Goal: Information Seeking & Learning: Learn about a topic

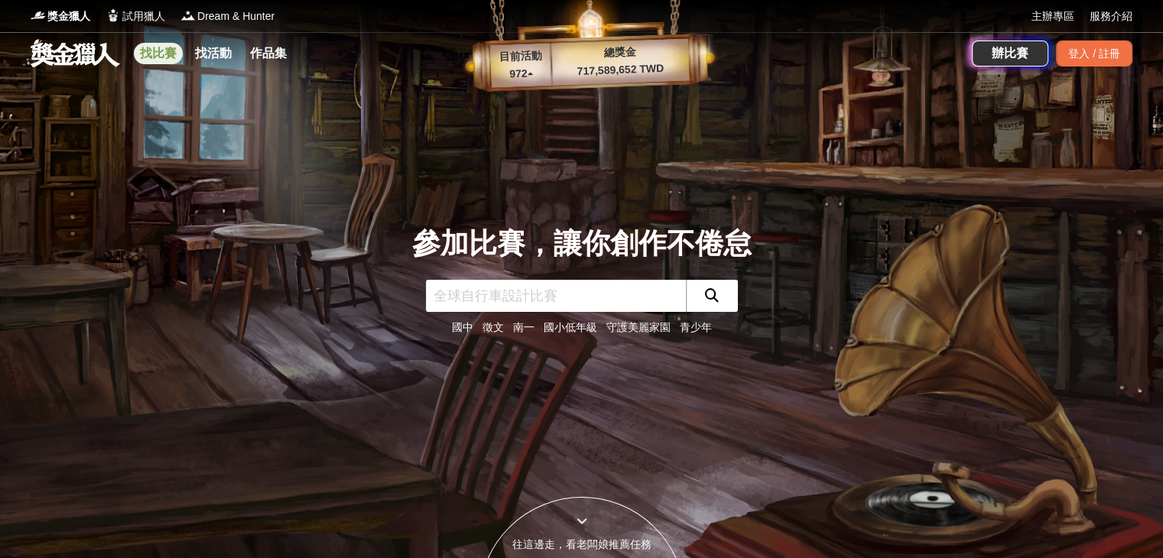
click at [159, 54] on link "找比賽" at bounding box center [158, 53] width 49 height 21
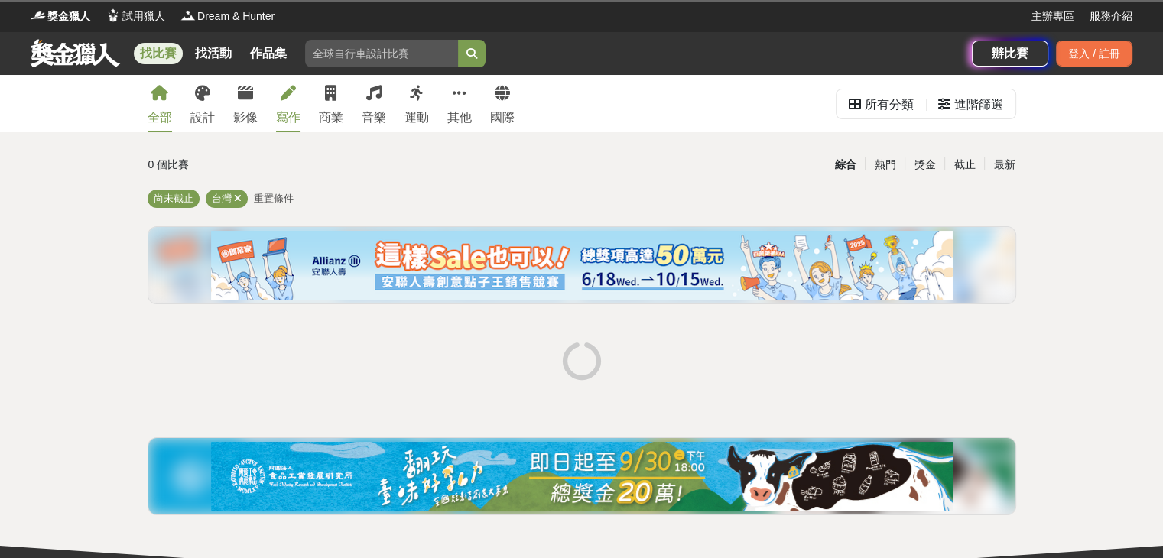
click at [288, 112] on div "寫作" at bounding box center [288, 118] width 24 height 18
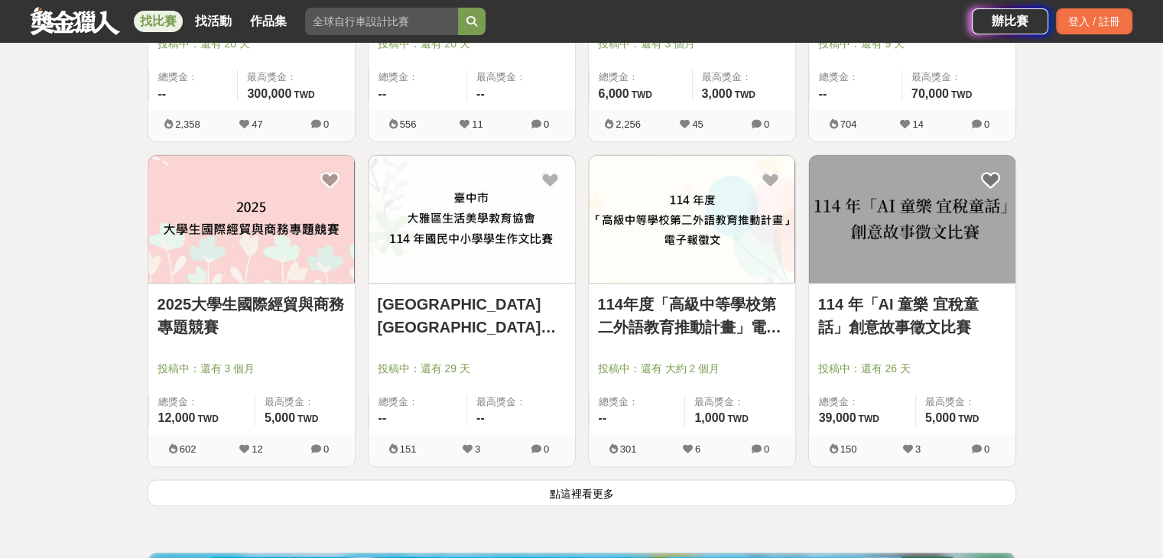
scroll to position [1784, 0]
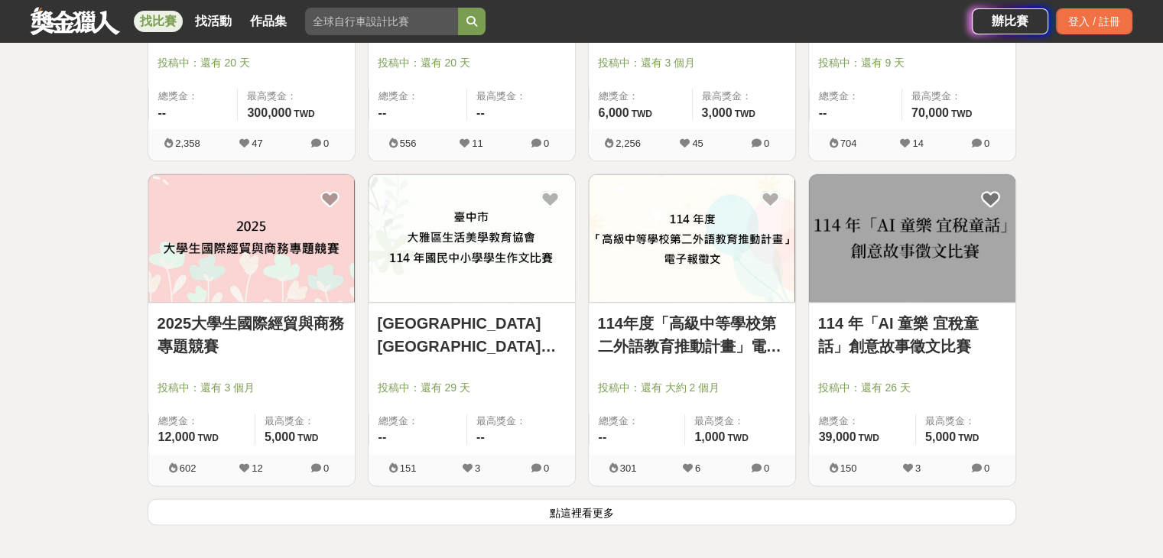
click at [608, 522] on button "點這裡看更多" at bounding box center [582, 512] width 869 height 27
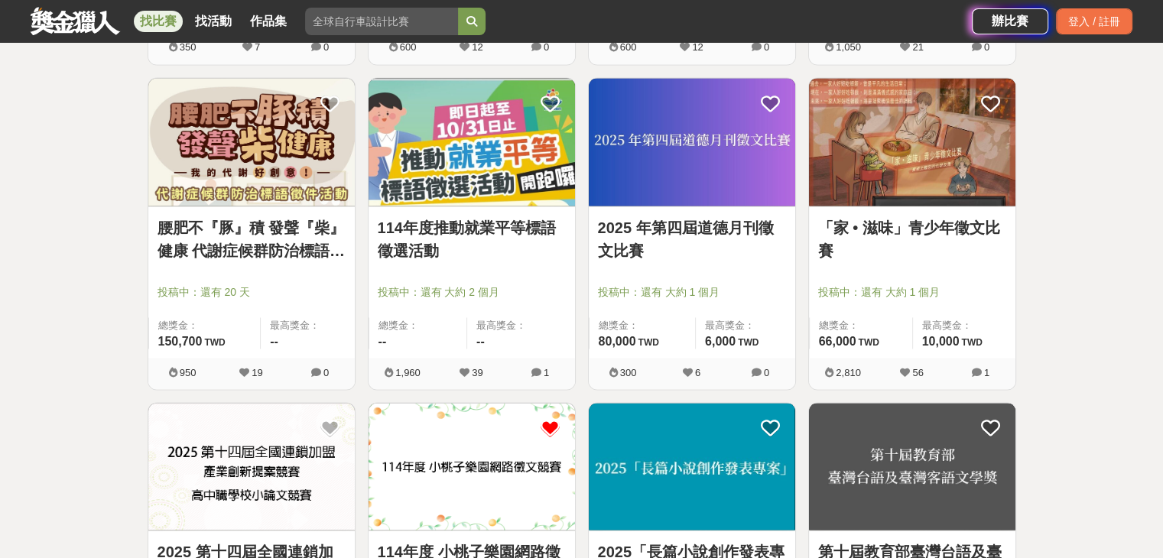
scroll to position [3212, 0]
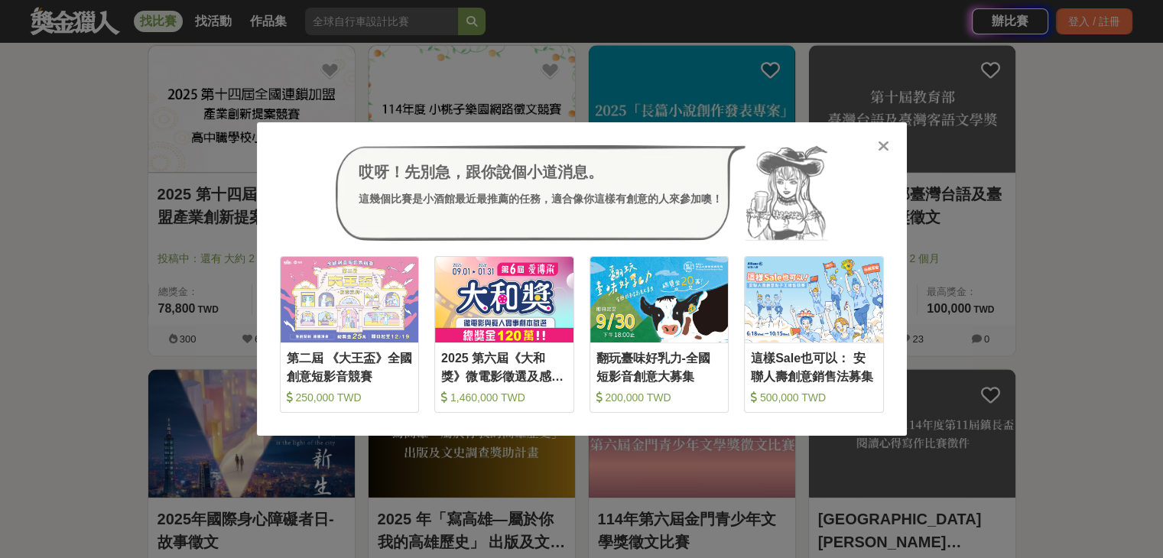
click at [887, 143] on icon at bounding box center [883, 145] width 11 height 15
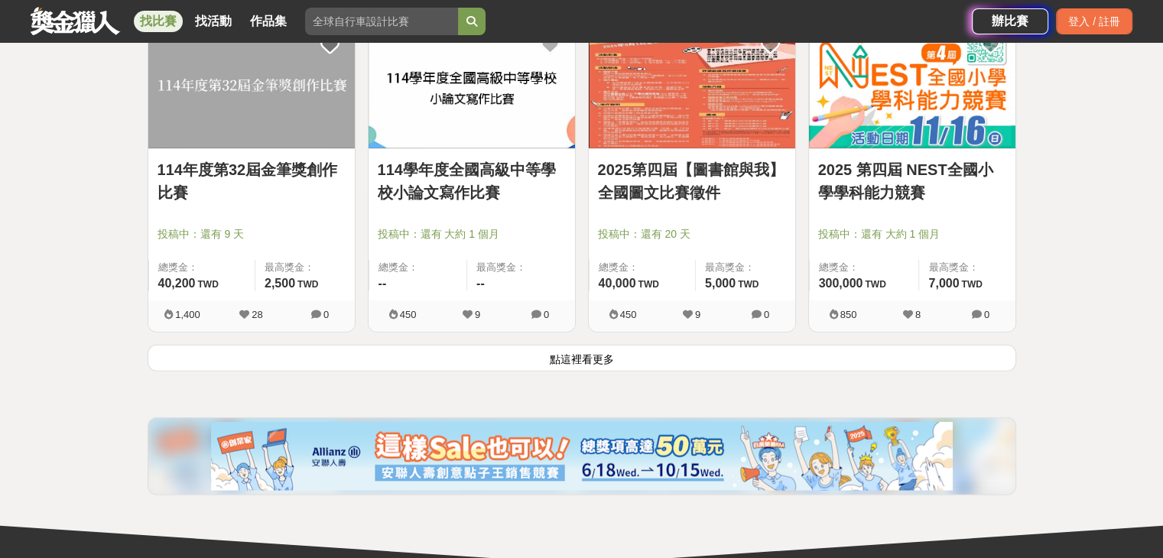
scroll to position [3926, 0]
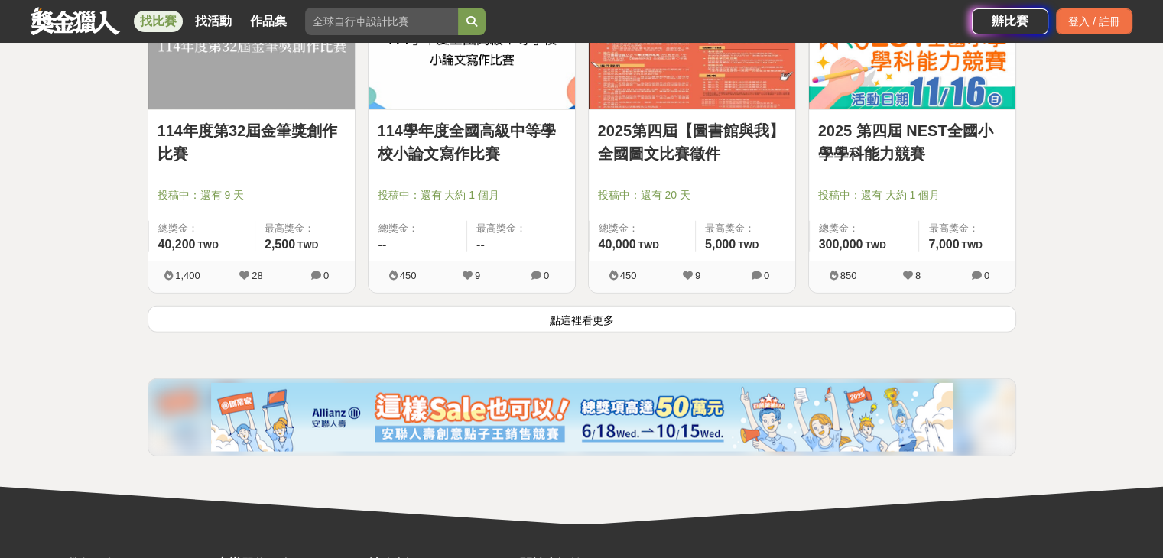
click at [590, 321] on button "點這裡看更多" at bounding box center [582, 319] width 869 height 27
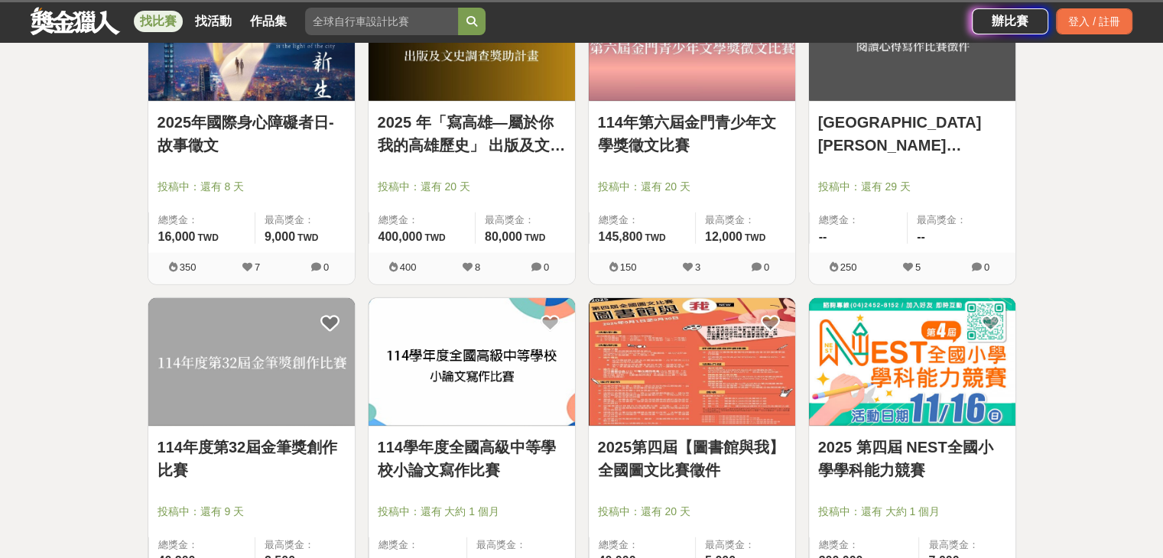
scroll to position [3568, 0]
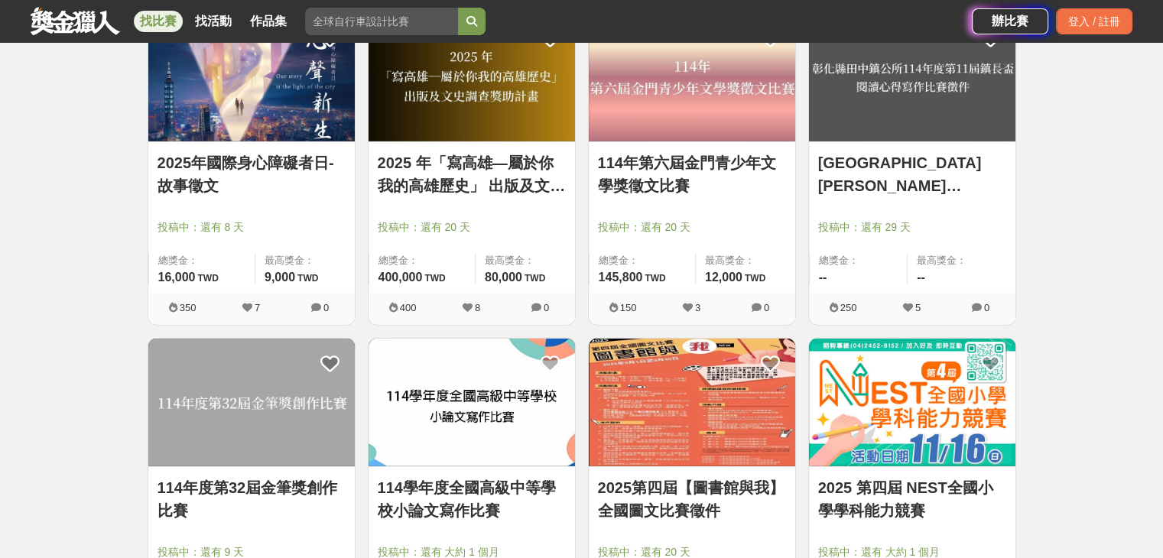
drag, startPoint x: 327, startPoint y: 418, endPoint x: 319, endPoint y: 423, distance: 9.3
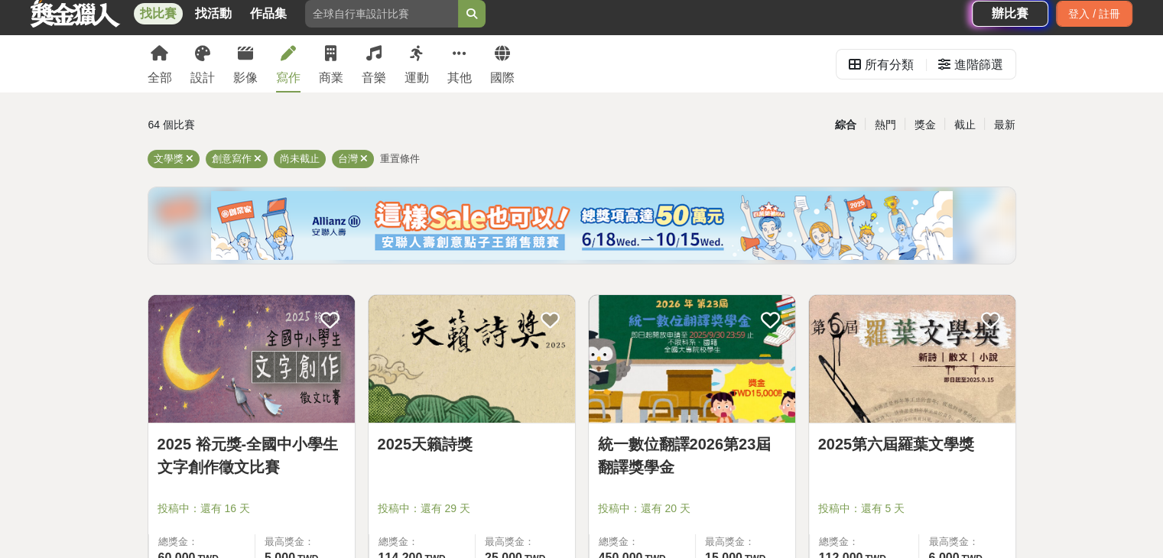
scroll to position [0, 0]
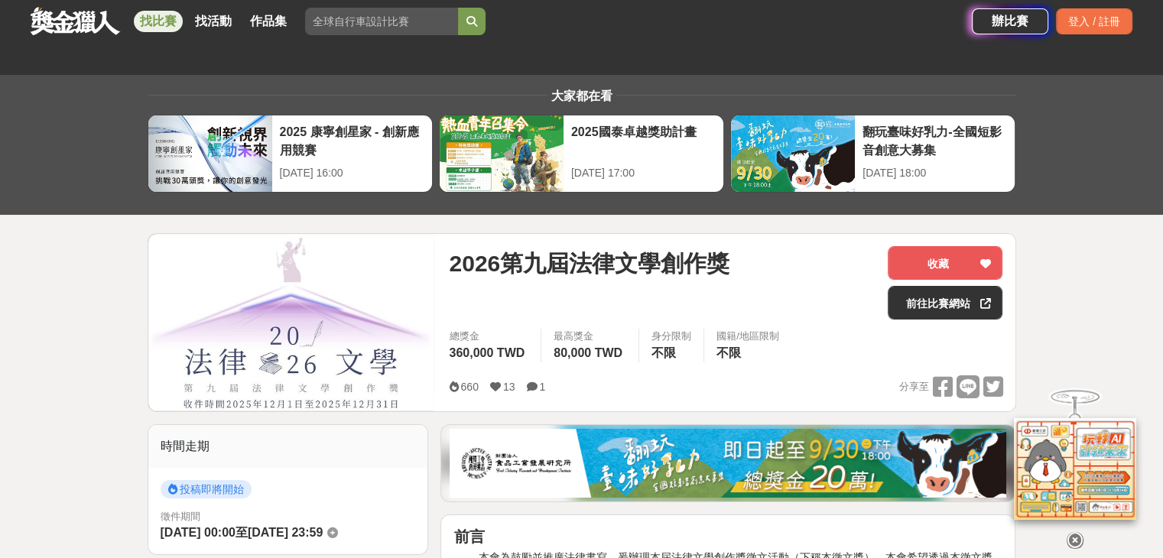
scroll to position [714, 0]
